Goal: Information Seeking & Learning: Learn about a topic

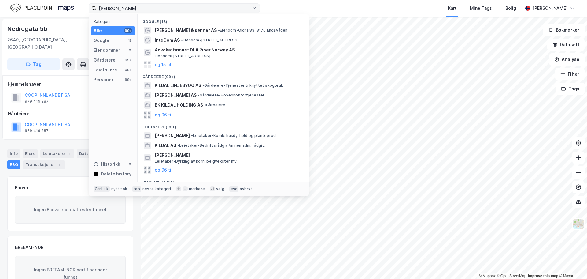
click at [143, 9] on input "[PERSON_NAME]" at bounding box center [174, 8] width 156 height 9
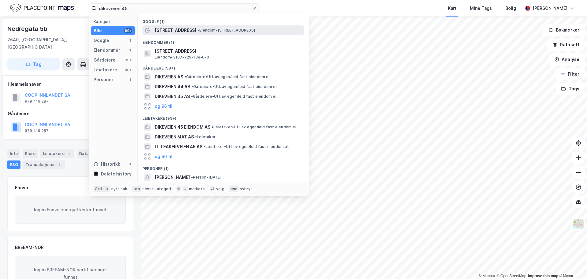
type input "dikeveien 45"
click at [214, 29] on span "• Eiendom • [STREET_ADDRESS]" at bounding box center [226, 30] width 57 height 5
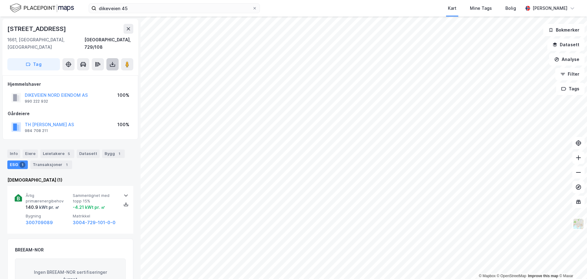
click at [115, 61] on icon at bounding box center [112, 64] width 6 height 6
click at [101, 84] on div "Last ned matrikkelrapport" at bounding box center [90, 86] width 50 height 5
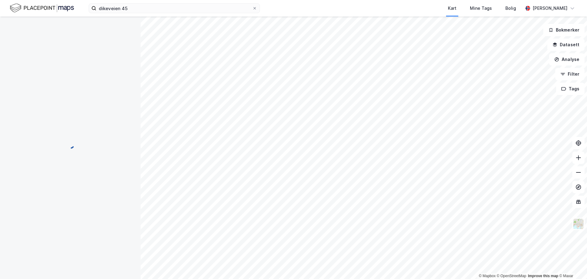
scroll to position [0, 0]
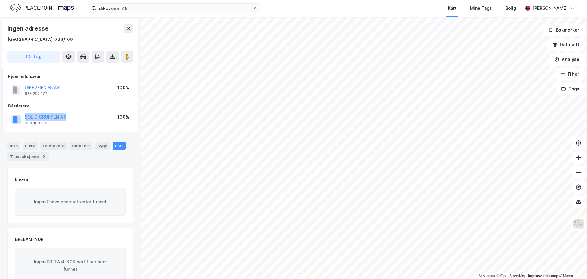
drag, startPoint x: 76, startPoint y: 120, endPoint x: 24, endPoint y: 119, distance: 52.9
click at [24, 119] on div "SOLID GRUPPEN AS 989 189 891 100%" at bounding box center [70, 119] width 125 height 15
click at [11, 160] on div "Transaksjoner 3" at bounding box center [28, 156] width 42 height 9
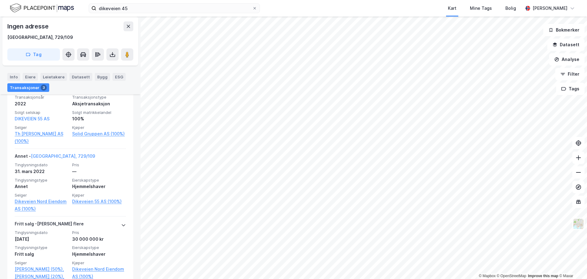
scroll to position [184, 0]
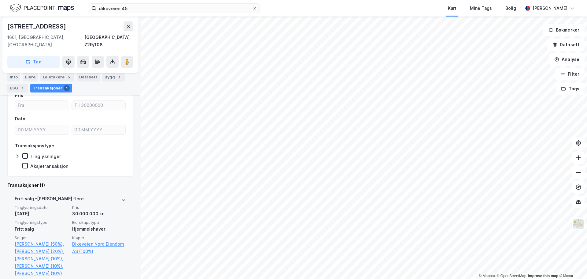
scroll to position [101, 0]
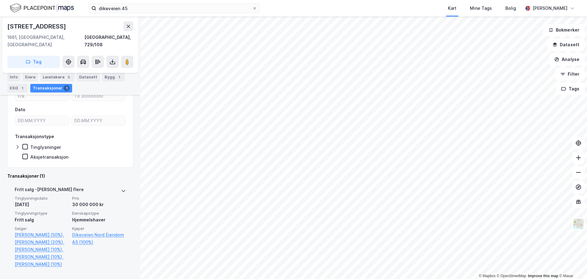
click at [69, 199] on div "Tinglysningsdato [DATE] Pris 30 000 000 kr Tinglysningstype Fritt salg Eierskap…" at bounding box center [70, 231] width 111 height 72
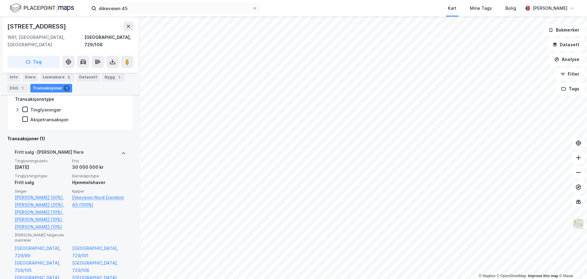
scroll to position [139, 0]
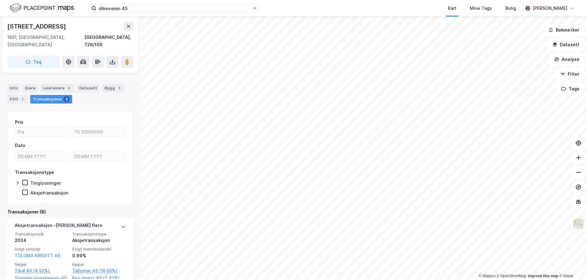
scroll to position [66, 0]
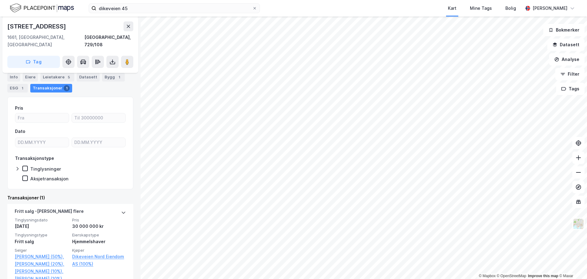
scroll to position [101, 0]
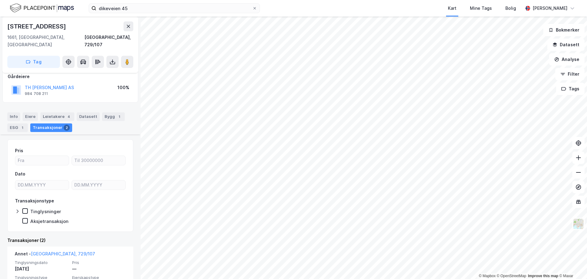
scroll to position [96, 0]
